Goal: Entertainment & Leisure: Consume media (video, audio)

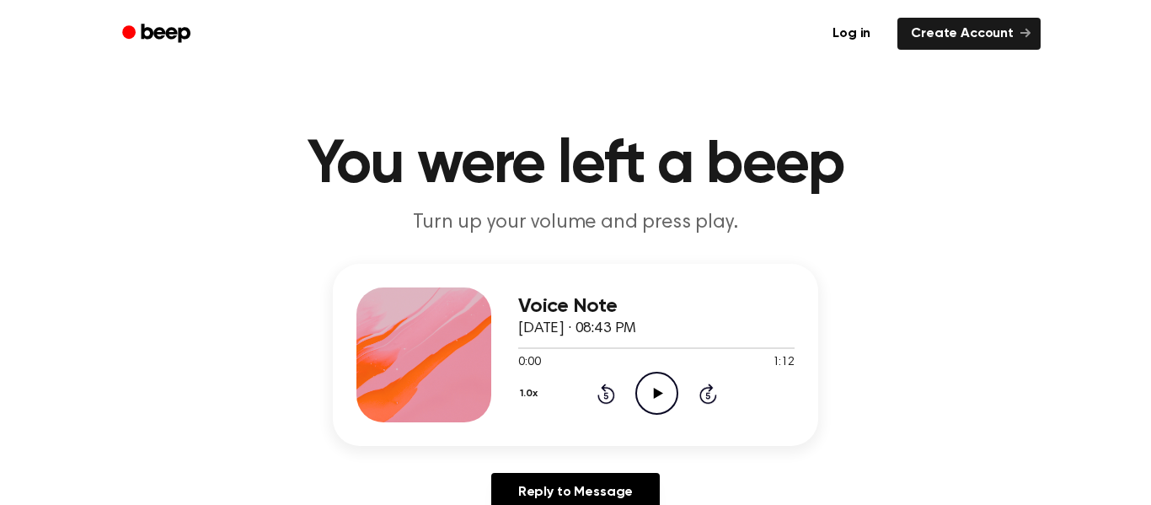
click at [655, 391] on icon at bounding box center [657, 392] width 9 height 11
click at [711, 393] on icon "Skip 5 seconds" at bounding box center [707, 393] width 19 height 22
click at [656, 403] on icon "Play Audio" at bounding box center [656, 392] width 43 height 43
click at [708, 396] on icon "Skip 5 seconds" at bounding box center [707, 393] width 19 height 22
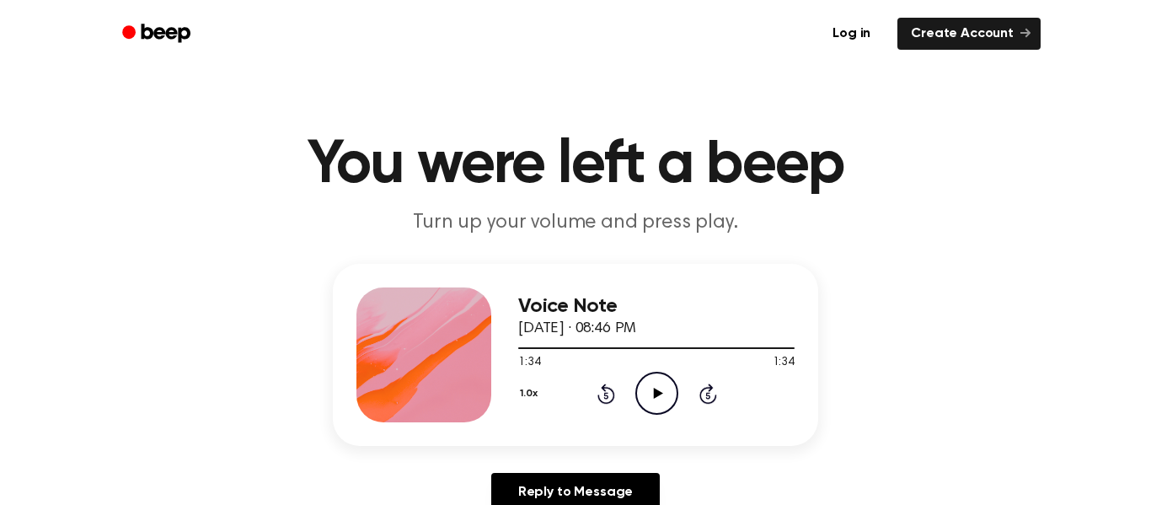
click at [379, 366] on div at bounding box center [423, 354] width 135 height 135
click at [648, 404] on icon "Play Audio" at bounding box center [656, 392] width 43 height 43
click at [708, 393] on icon "Skip 5 seconds" at bounding box center [707, 393] width 19 height 22
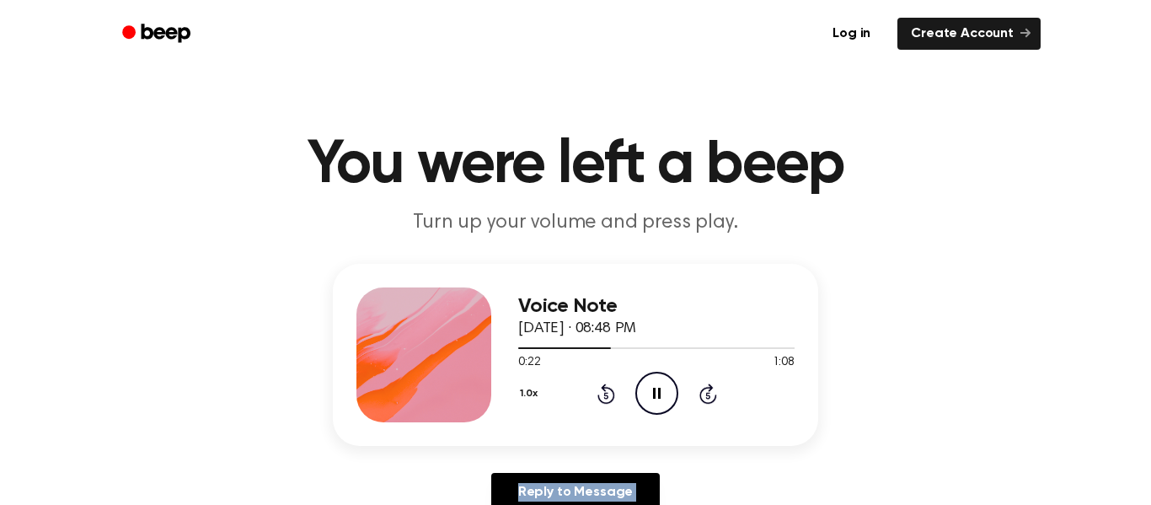
click at [708, 393] on icon "Skip 5 seconds" at bounding box center [707, 393] width 19 height 22
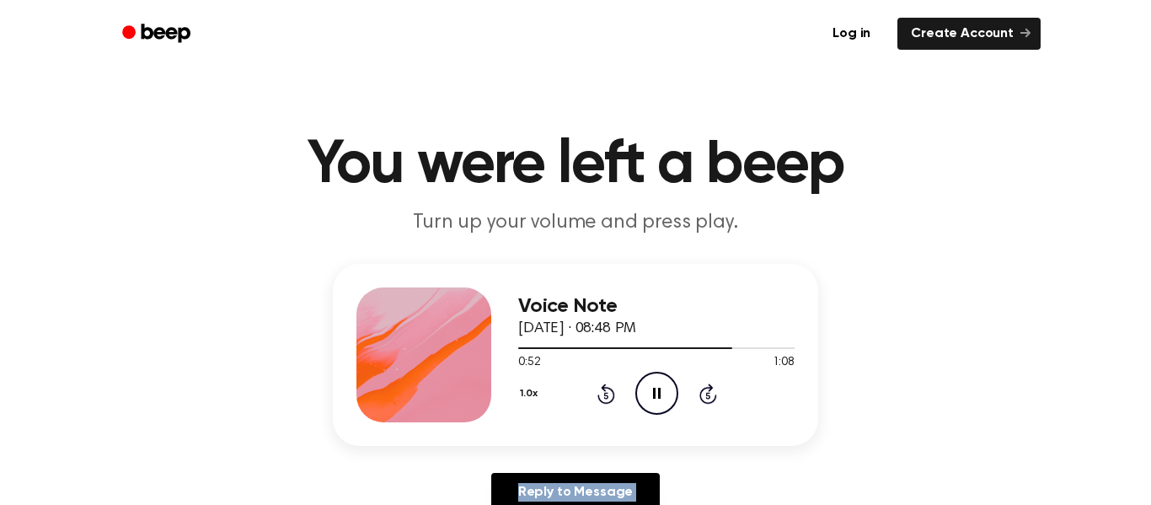
click at [708, 393] on icon "Skip 5 seconds" at bounding box center [707, 393] width 19 height 22
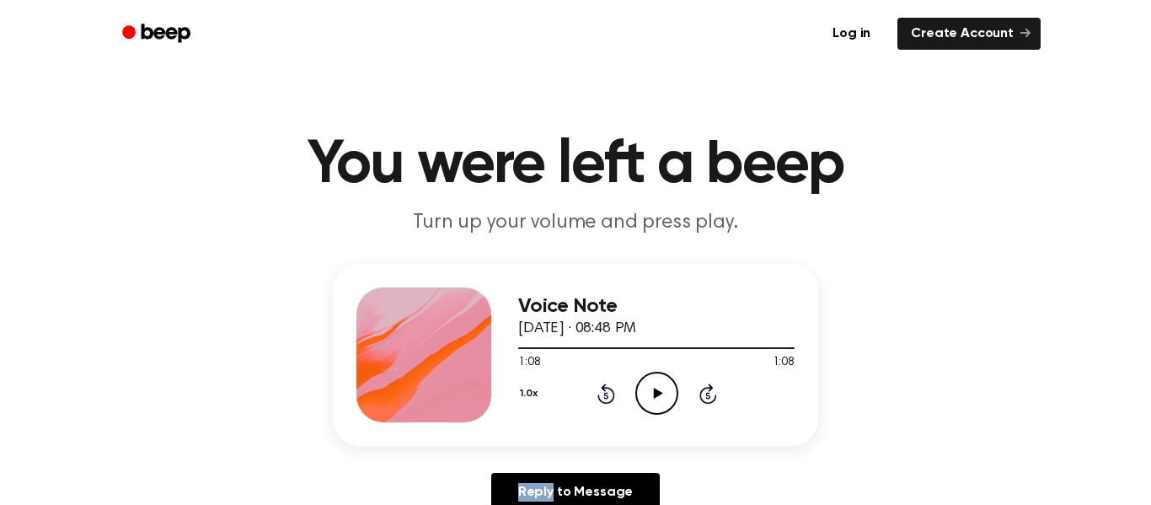
click at [708, 393] on icon "Skip 5 seconds" at bounding box center [707, 393] width 19 height 22
click at [652, 396] on icon "Play Audio" at bounding box center [656, 392] width 43 height 43
click at [703, 394] on icon "Skip 5 seconds" at bounding box center [707, 393] width 19 height 22
click at [706, 392] on icon at bounding box center [707, 395] width 4 height 7
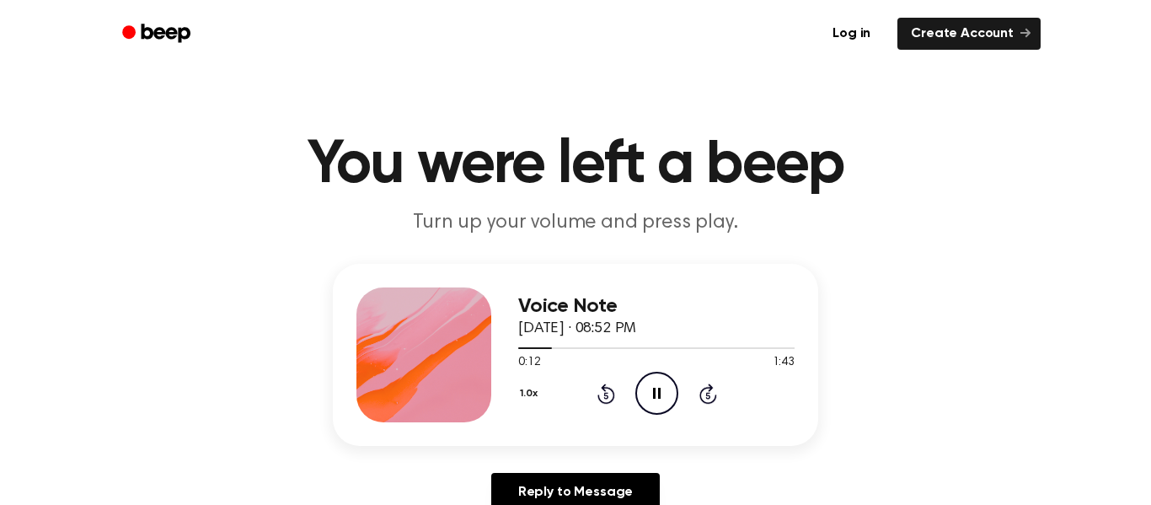
click at [706, 392] on icon at bounding box center [707, 395] width 4 height 7
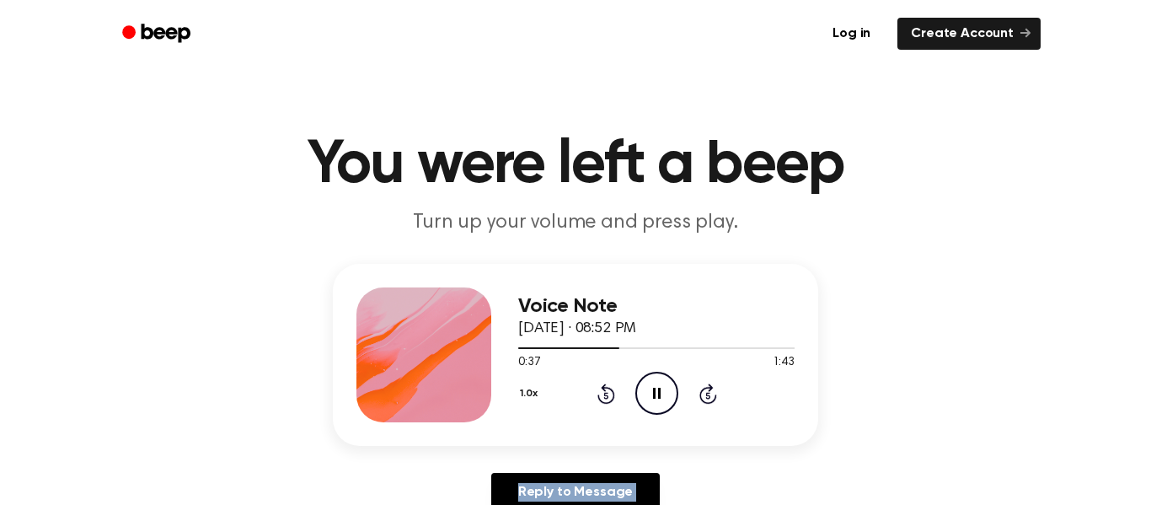
click at [706, 392] on icon at bounding box center [707, 395] width 4 height 7
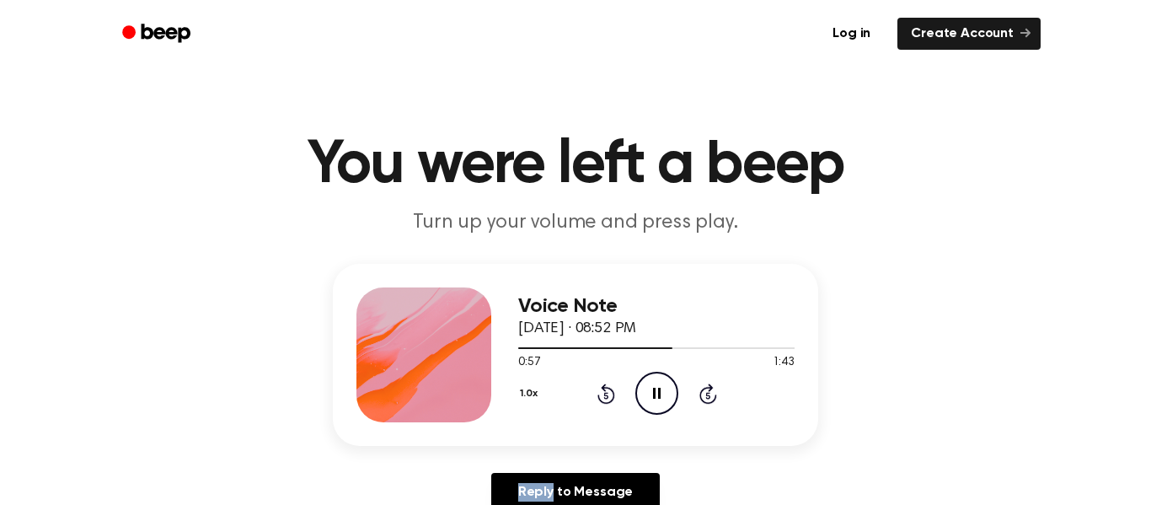
click at [706, 392] on icon at bounding box center [707, 395] width 4 height 7
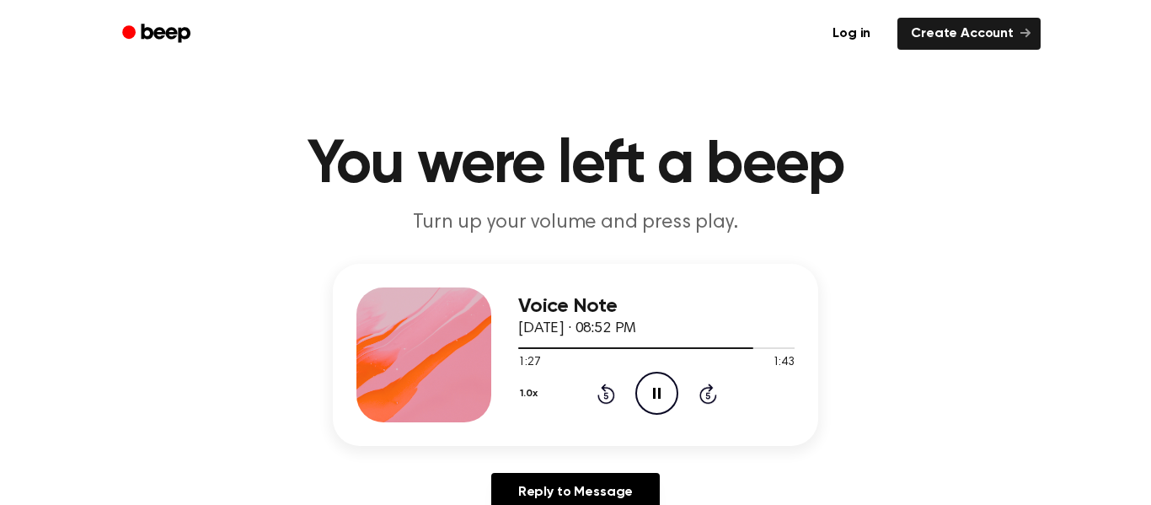
click at [706, 392] on icon at bounding box center [707, 395] width 4 height 7
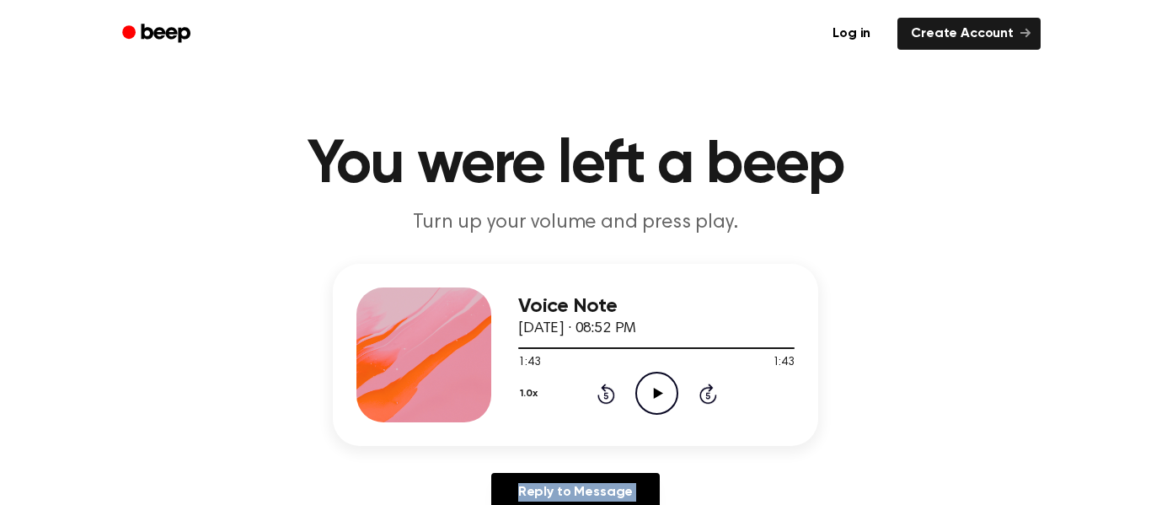
click at [706, 392] on icon at bounding box center [707, 395] width 4 height 7
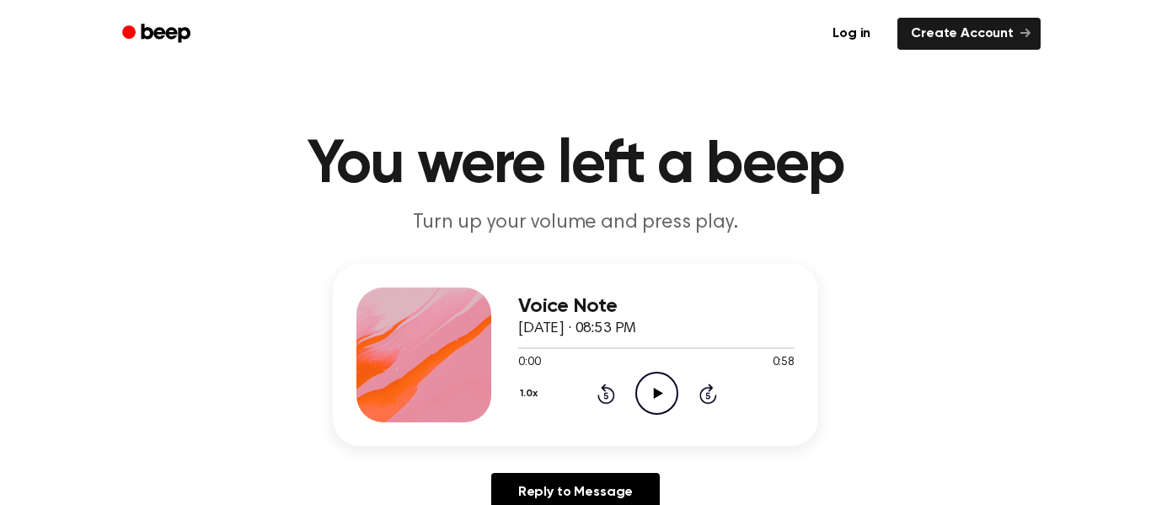
click at [654, 390] on icon at bounding box center [657, 392] width 9 height 11
click at [703, 397] on icon "Skip 5 seconds" at bounding box center [707, 393] width 19 height 22
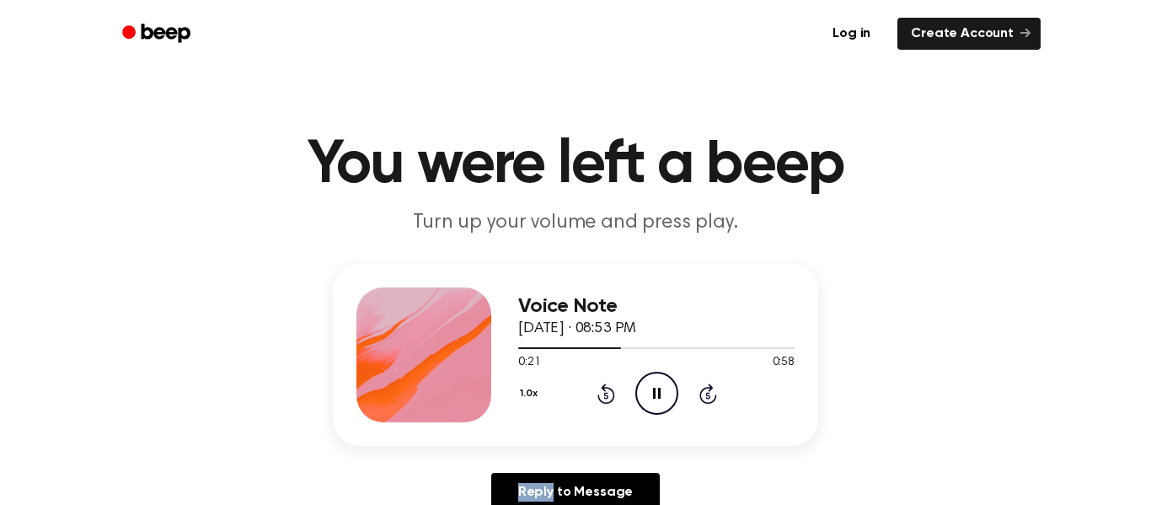
click at [703, 397] on icon "Skip 5 seconds" at bounding box center [707, 393] width 19 height 22
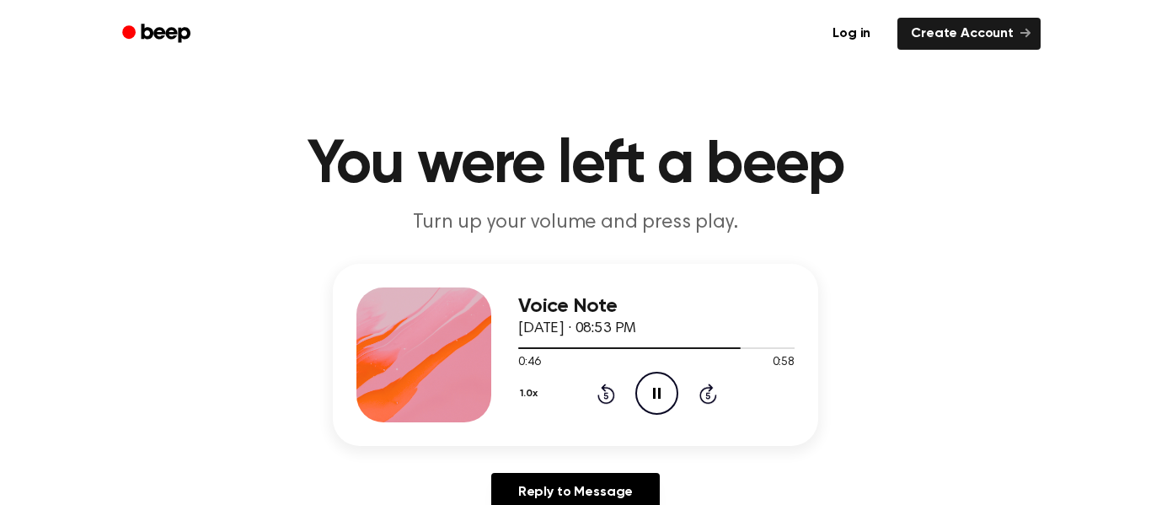
click at [703, 397] on icon "Skip 5 seconds" at bounding box center [707, 393] width 19 height 22
